Goal: Navigation & Orientation: Find specific page/section

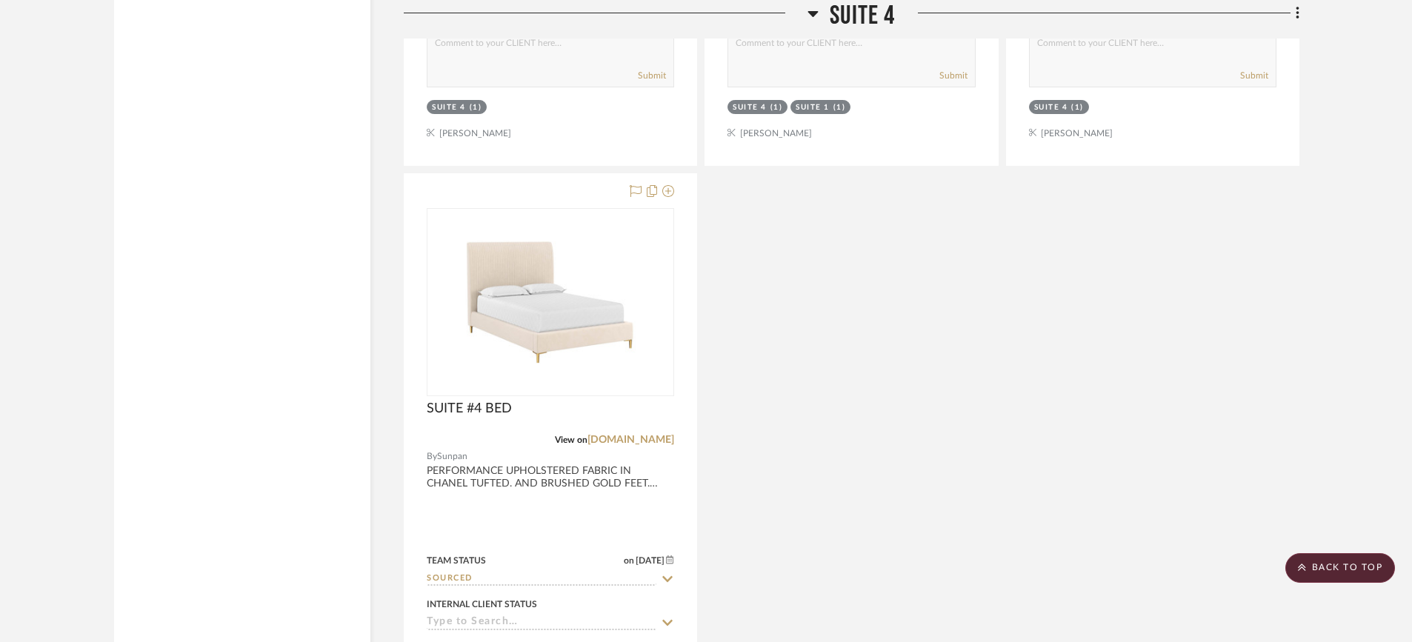
scroll to position [8027, 0]
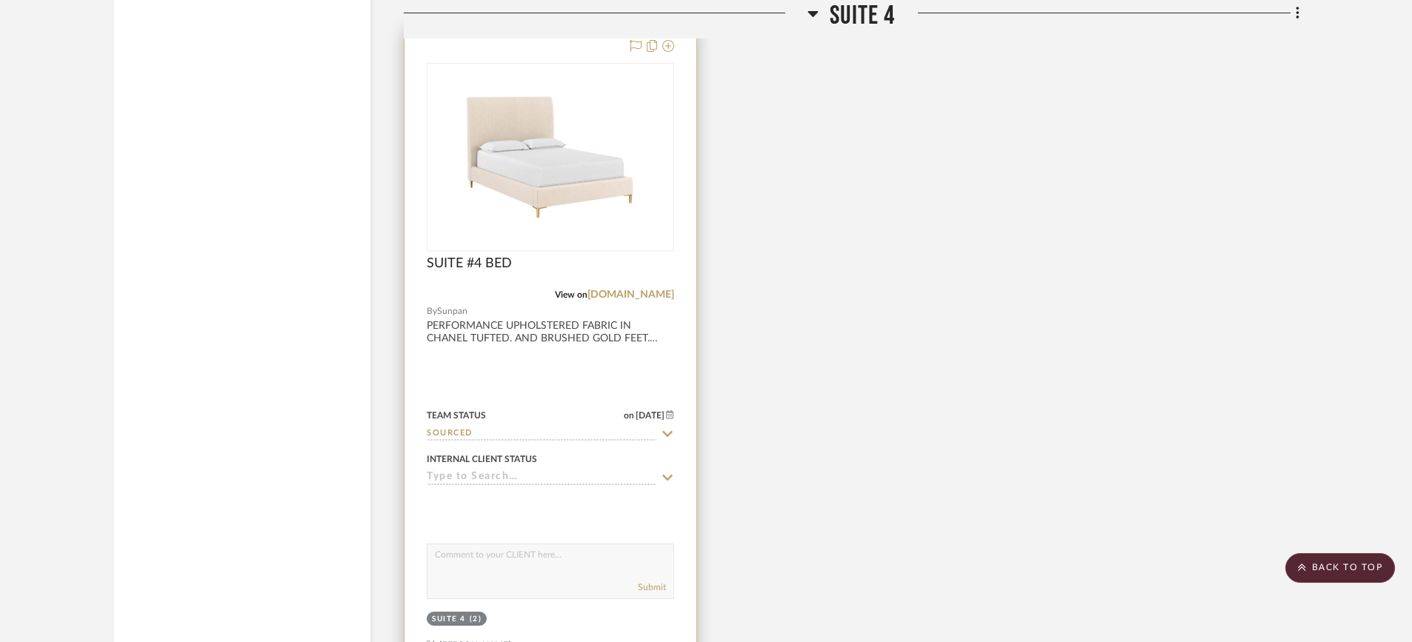
click at [584, 326] on div at bounding box center [550, 353] width 292 height 648
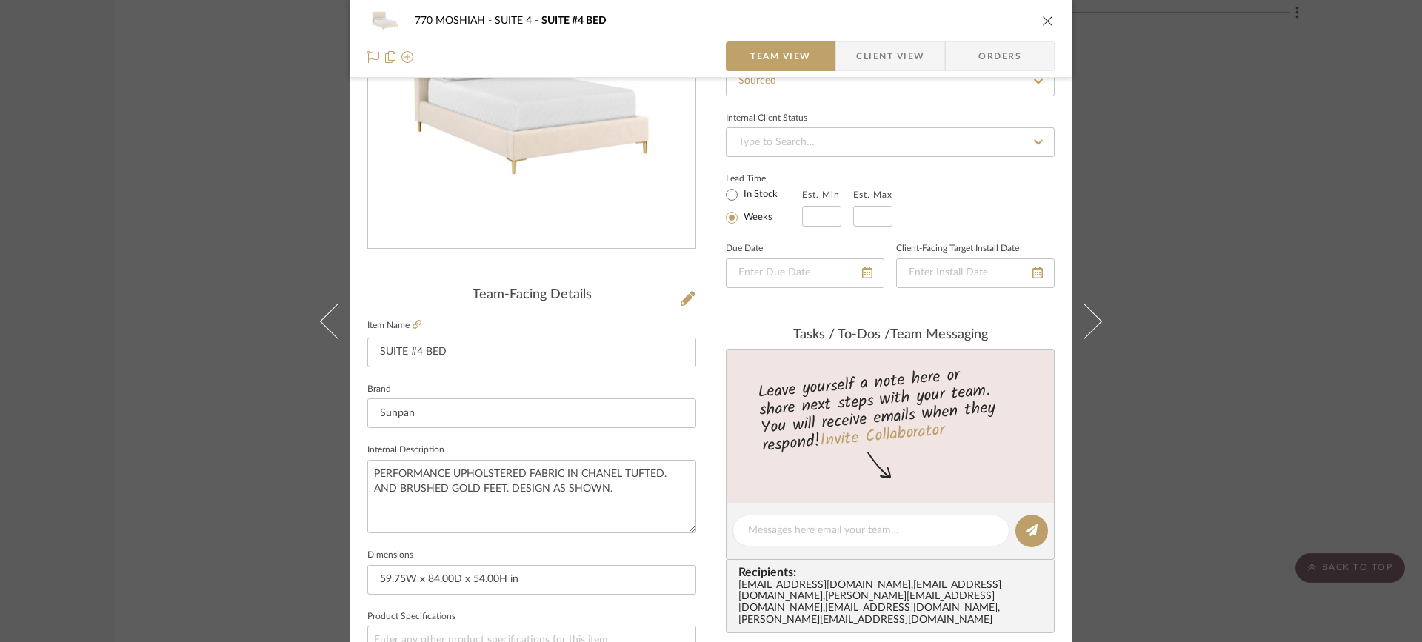
scroll to position [0, 0]
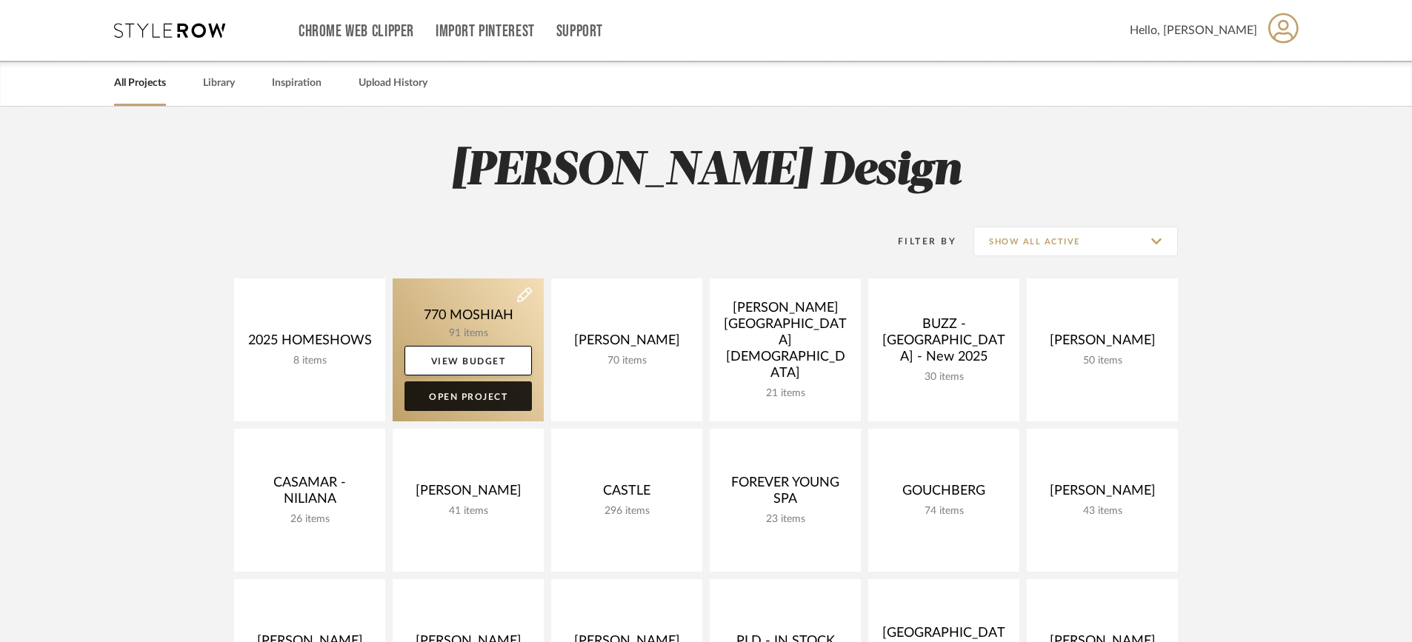
click at [448, 393] on link "Open Project" at bounding box center [467, 397] width 127 height 30
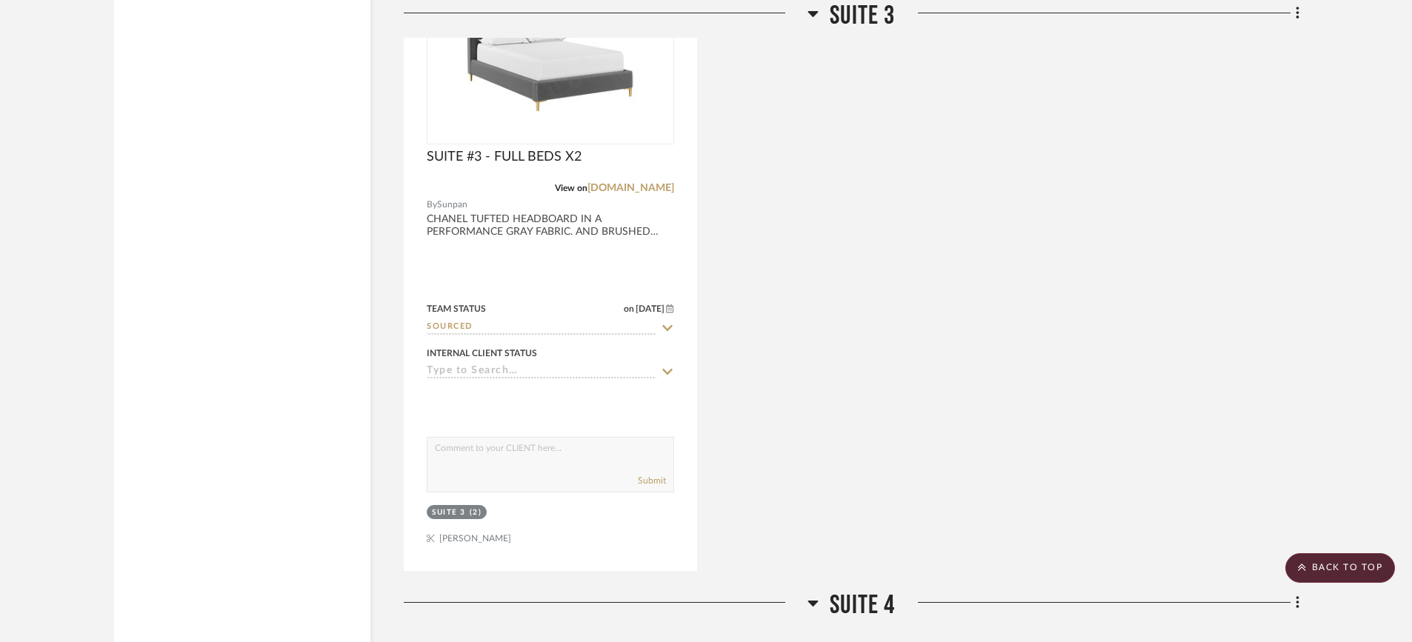
scroll to position [6767, 0]
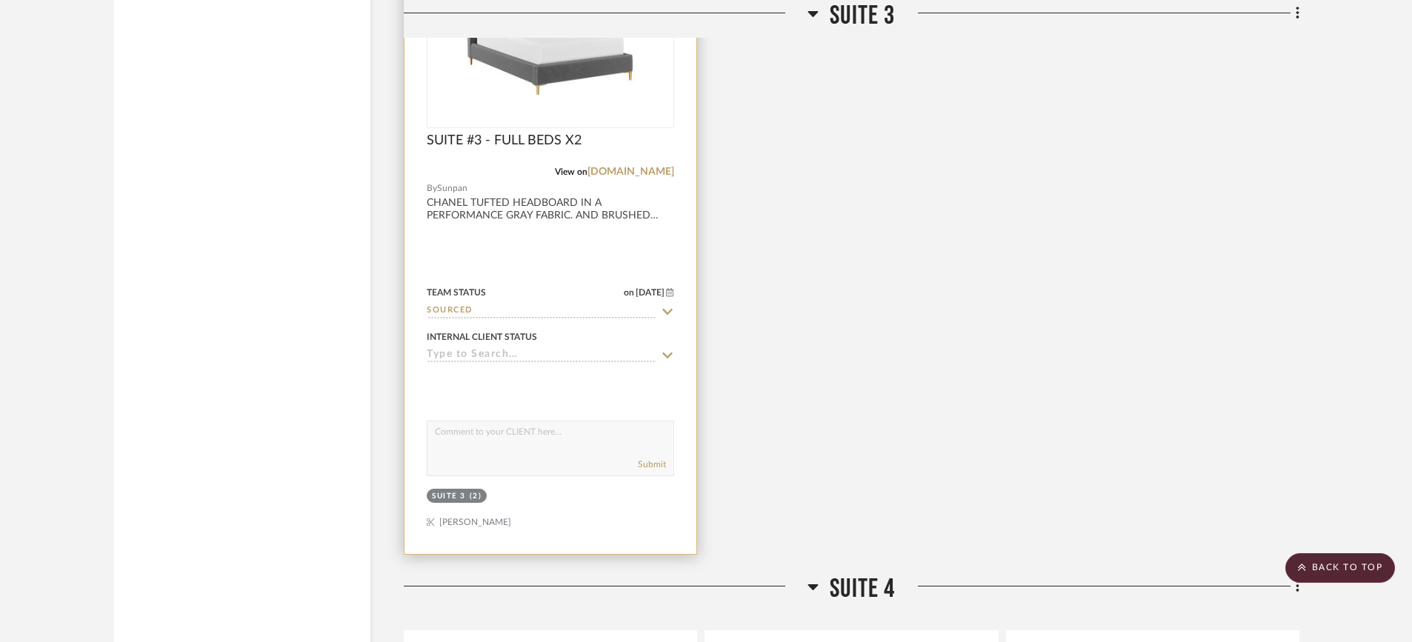
click at [576, 205] on div at bounding box center [550, 230] width 292 height 648
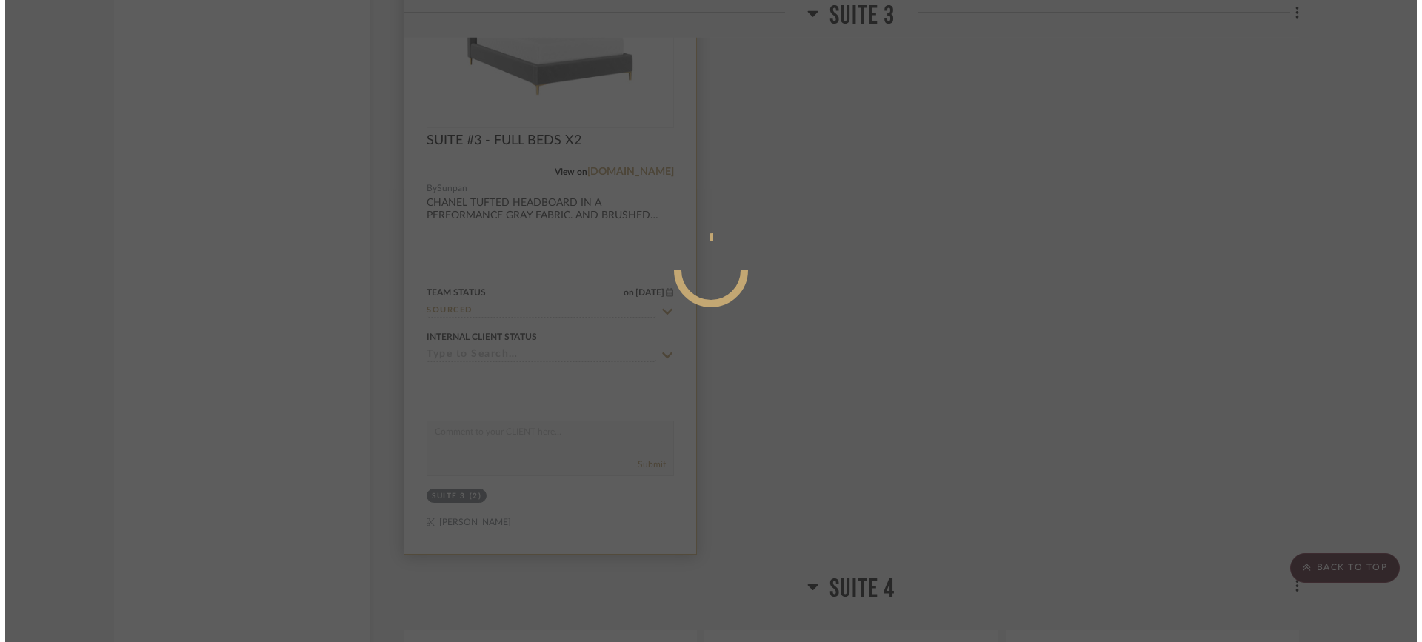
scroll to position [0, 0]
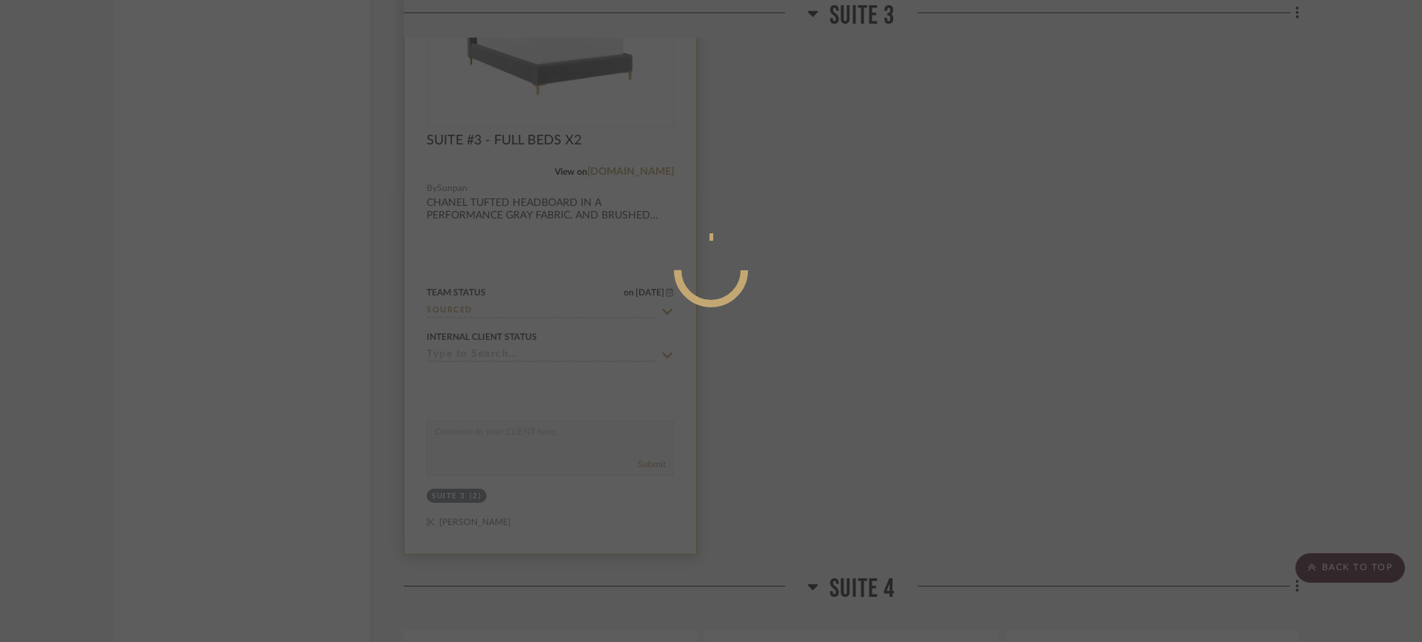
click at [576, 205] on div at bounding box center [711, 321] width 1422 height 642
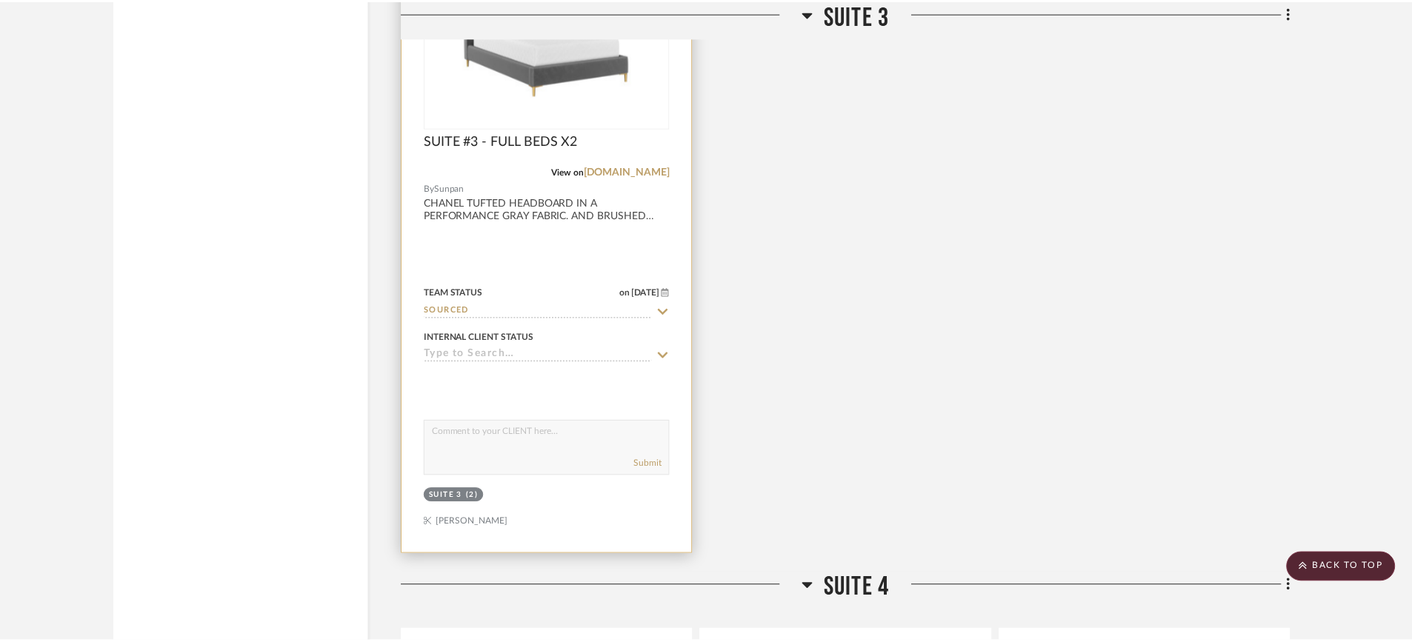
scroll to position [6767, 0]
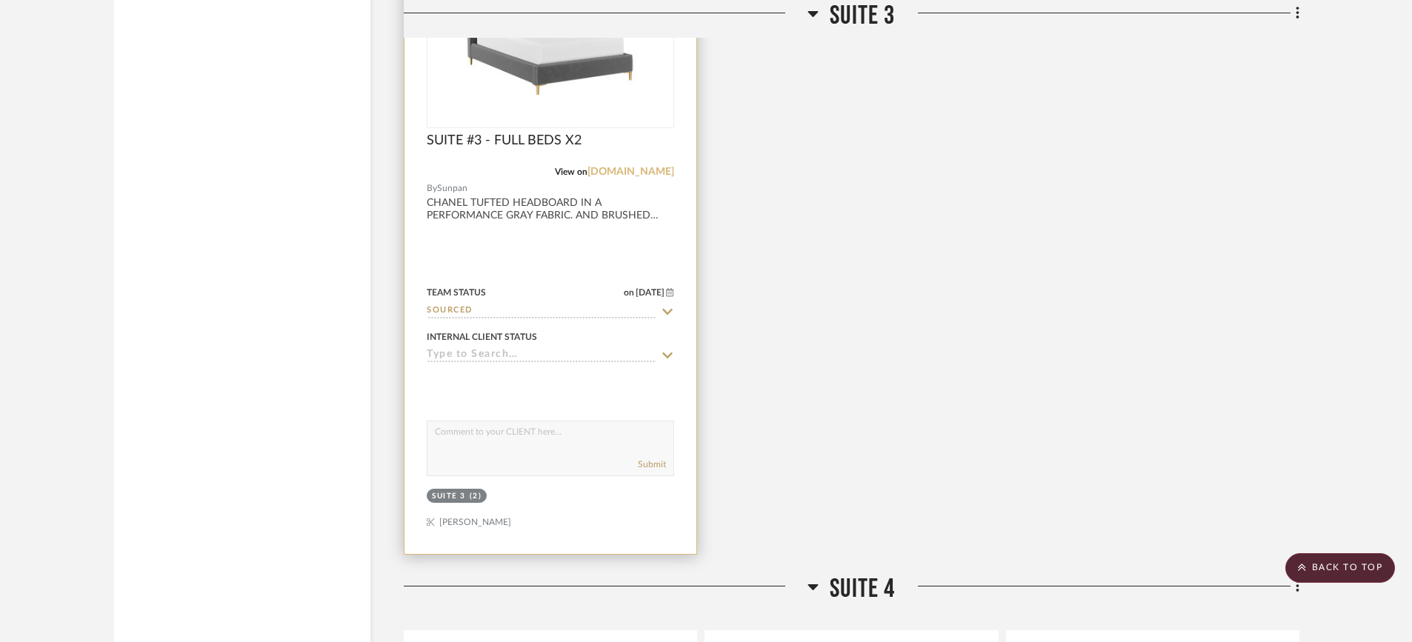
click at [633, 167] on link "[DOMAIN_NAME]" at bounding box center [630, 172] width 87 height 10
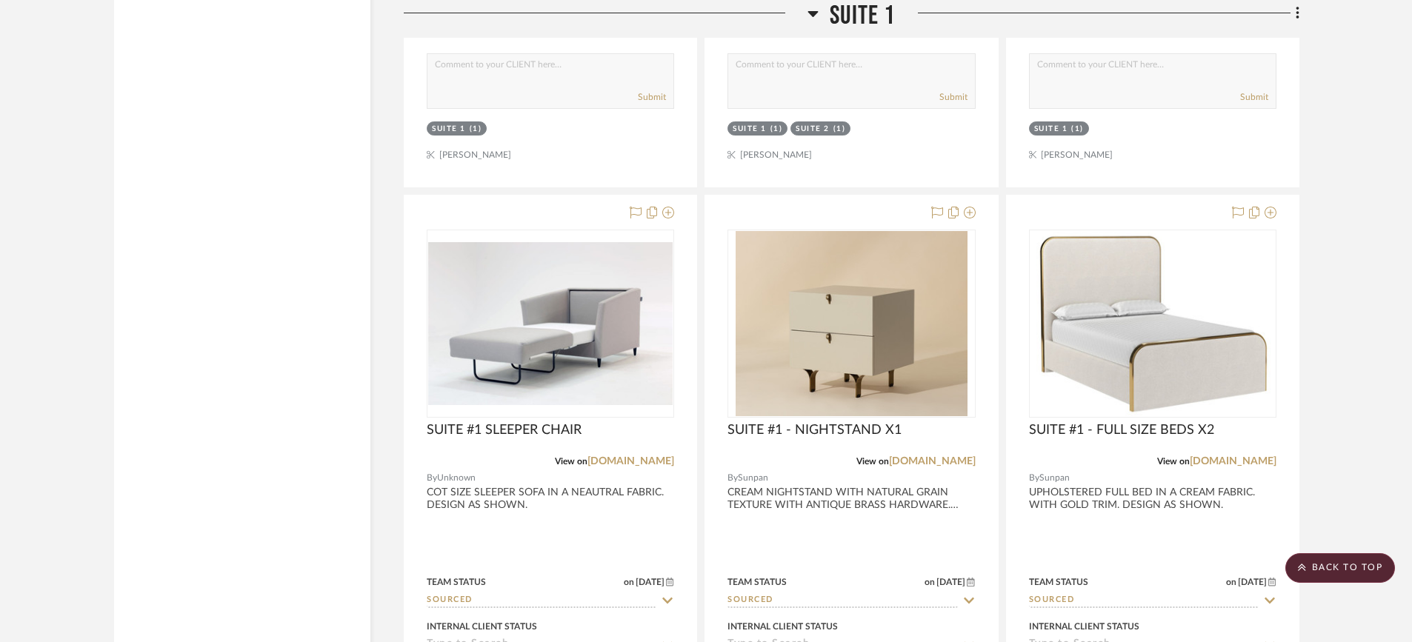
scroll to position [3634, 0]
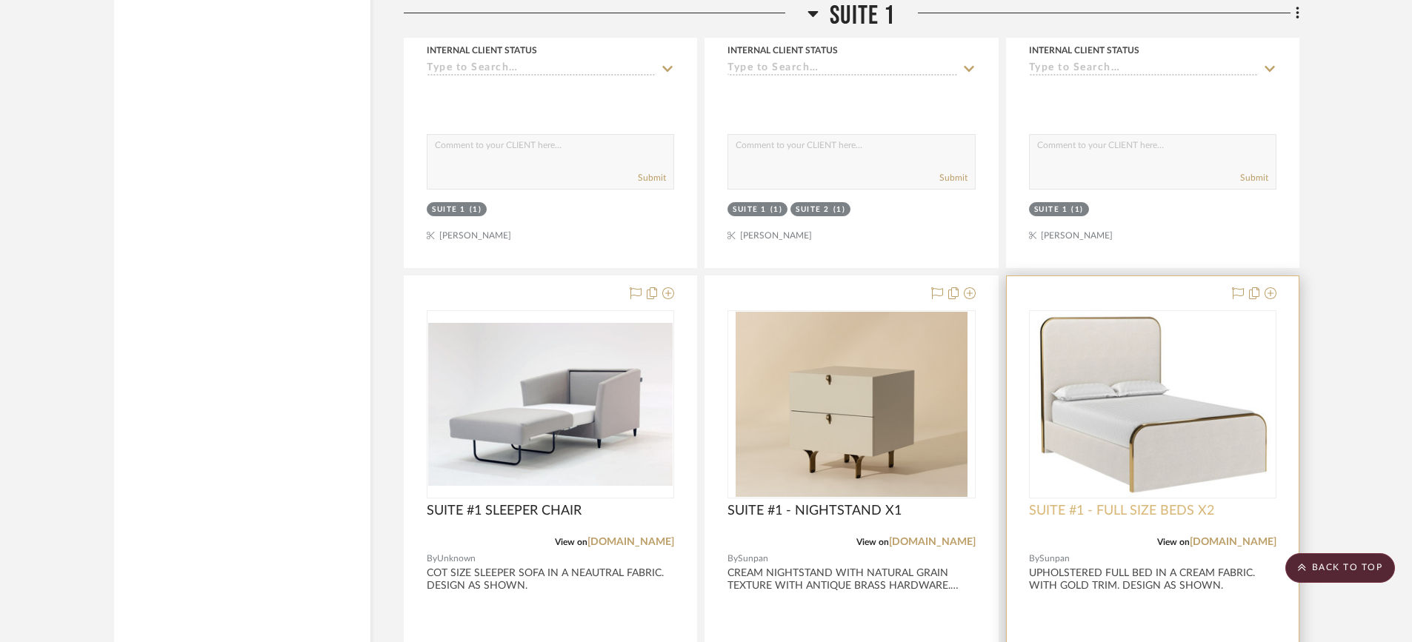
click at [1148, 512] on span "SUITE #1 - FULL SIZE BEDS X2" at bounding box center [1121, 511] width 185 height 16
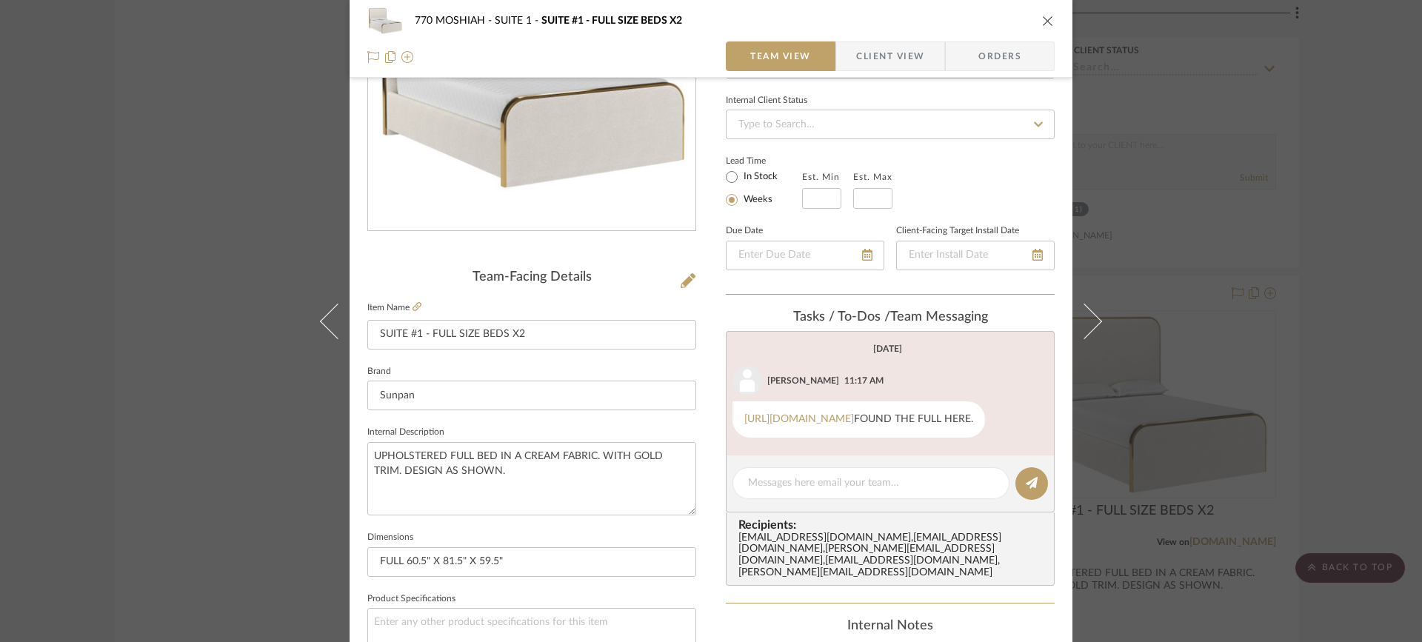
scroll to position [215, 0]
